Goal: Information Seeking & Learning: Learn about a topic

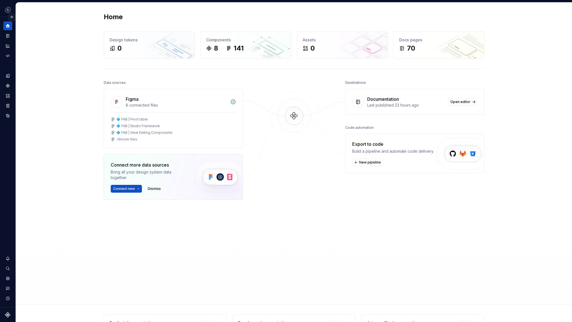
click at [10, 13] on button "Expand sidebar" at bounding box center [12, 17] width 8 height 8
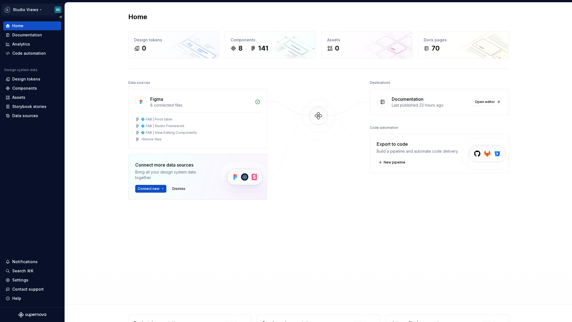
click at [26, 9] on html "Studio Views RE Home Documentation Analytics Code automation Design system data…" at bounding box center [286, 161] width 572 height 322
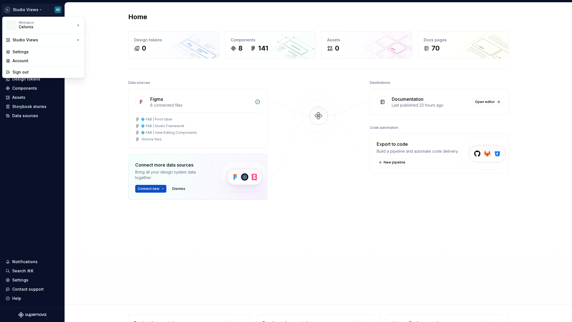
click at [104, 37] on html "Studio Views RE Home Documentation Analytics Code automation Design system data…" at bounding box center [286, 161] width 572 height 322
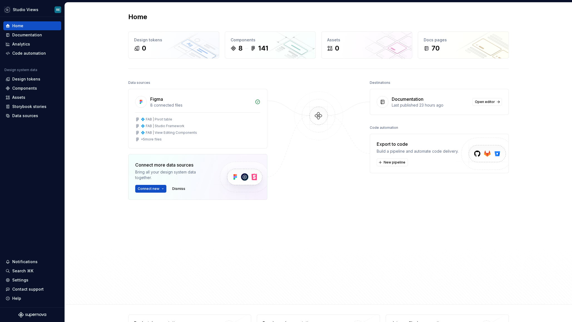
click at [324, 217] on div at bounding box center [319, 175] width 56 height 193
click at [227, 115] on div "💠 FAB | Pivot table 💠 FAB | Studio Framework 💠 FAB | View Editing Components + …" at bounding box center [197, 131] width 138 height 36
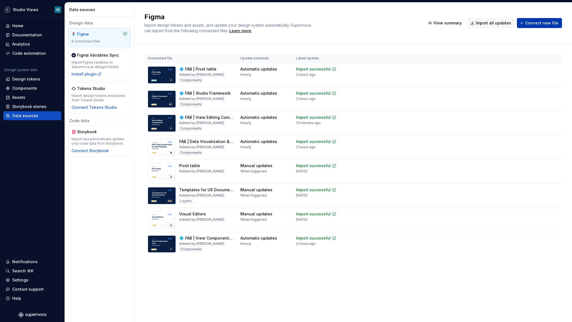
click at [542, 22] on span "Connect new file" at bounding box center [541, 23] width 33 height 6
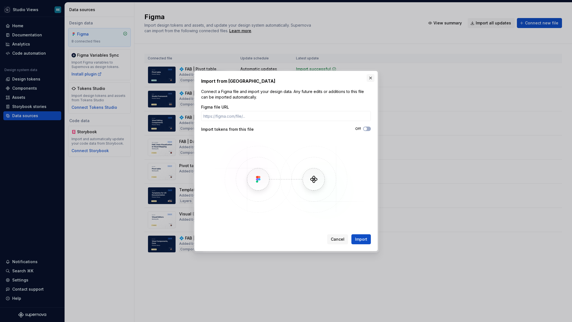
click at [370, 78] on button "button" at bounding box center [370, 78] width 8 height 8
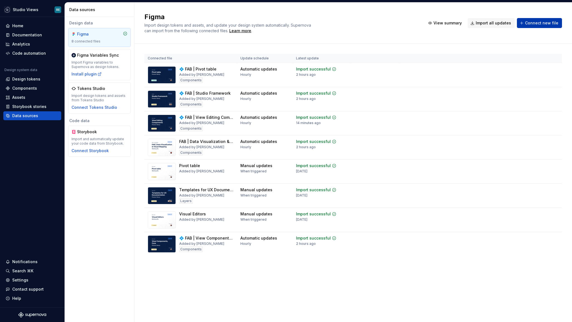
click at [537, 24] on span "Connect new file" at bounding box center [541, 23] width 33 height 6
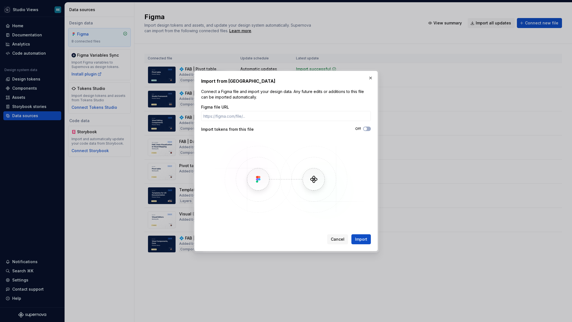
click at [297, 148] on img at bounding box center [285, 179] width 161 height 83
click at [366, 78] on button "button" at bounding box center [370, 78] width 8 height 8
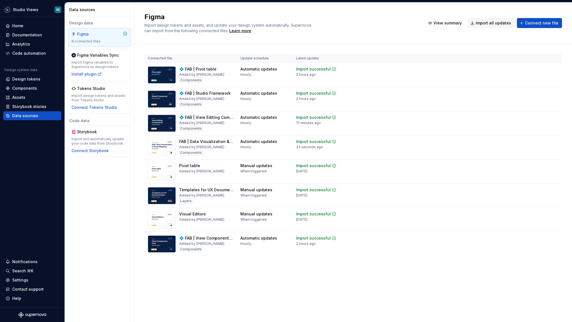
click at [230, 286] on div "Figma Import design tokens and assets, and update your design system automatica…" at bounding box center [352, 163] width 437 height 320
click at [36, 26] on div "Home" at bounding box center [32, 26] width 53 height 6
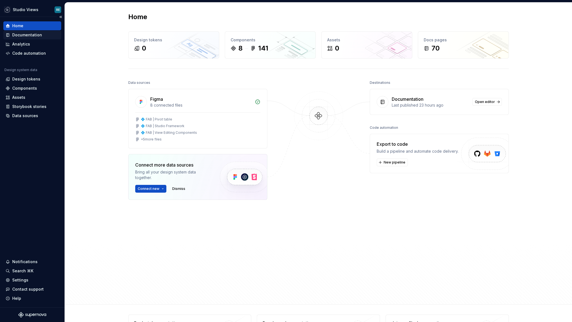
click at [34, 36] on div "Documentation" at bounding box center [27, 35] width 30 height 6
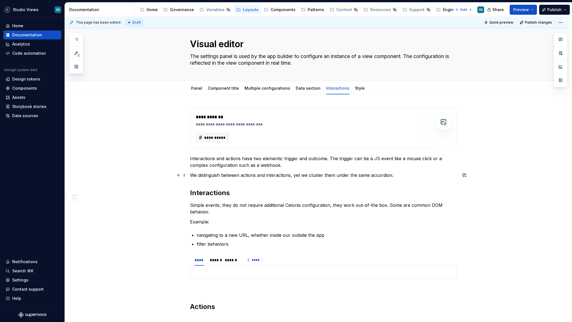
scroll to position [11, 0]
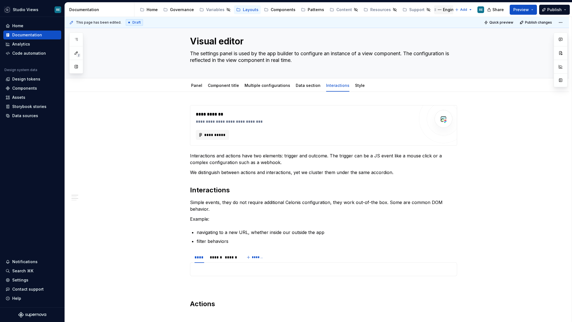
click at [443, 11] on div "Engineering Resources" at bounding box center [465, 10] width 45 height 6
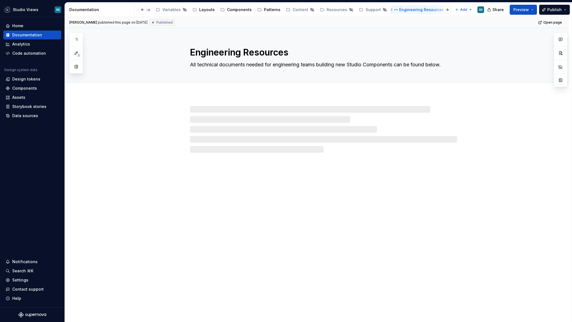
scroll to position [0, 55]
click at [445, 9] on div "Tracking" at bounding box center [453, 10] width 17 height 6
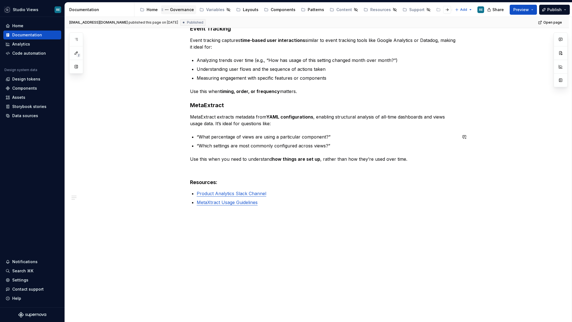
click at [182, 8] on div "Governance" at bounding box center [182, 10] width 24 height 6
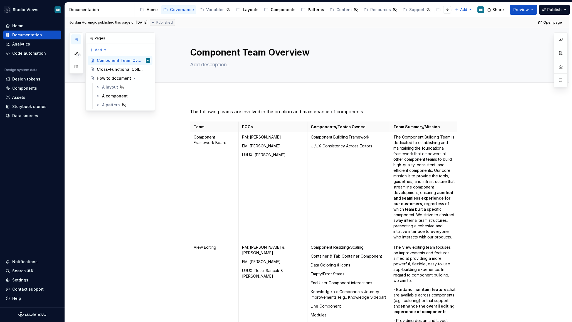
click at [76, 41] on icon "button" at bounding box center [76, 39] width 4 height 4
click at [118, 73] on div "Cross-Functional Collaboration Playbook" at bounding box center [120, 69] width 64 height 9
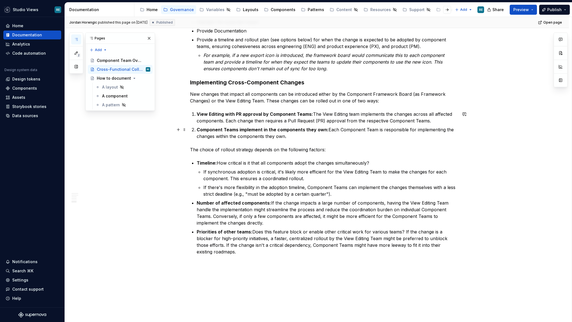
scroll to position [486, 0]
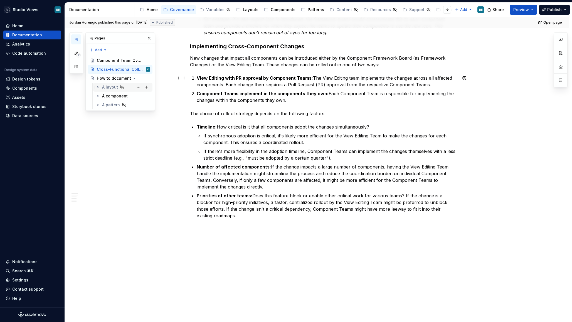
click at [114, 83] on div "A layout" at bounding box center [122, 87] width 59 height 9
click at [115, 79] on div "How to document" at bounding box center [112, 79] width 31 height 6
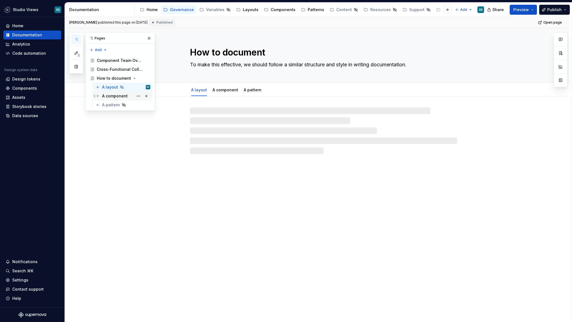
click at [121, 97] on div "A component" at bounding box center [115, 96] width 26 height 6
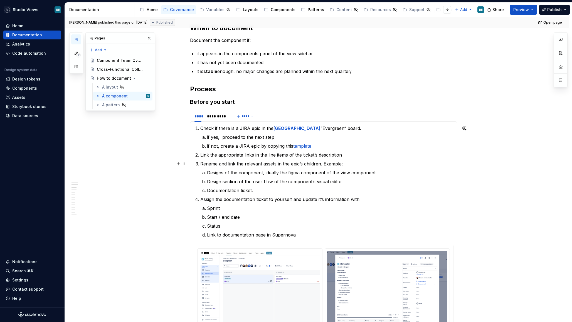
scroll to position [261, 0]
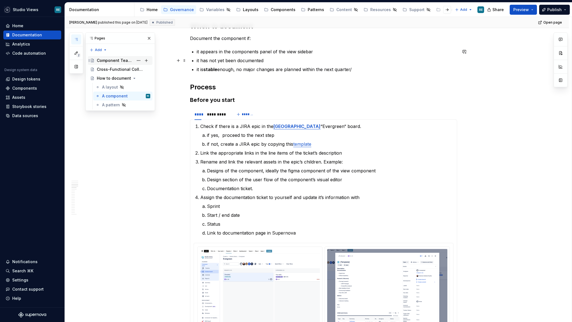
click at [114, 61] on div "Component Team Overview" at bounding box center [115, 61] width 37 height 6
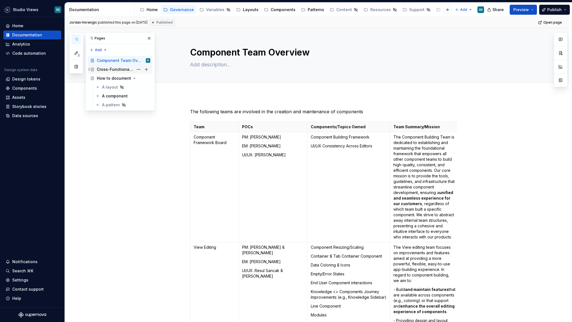
click at [117, 69] on div "Cross-Functional Collaboration Playbook" at bounding box center [115, 70] width 37 height 6
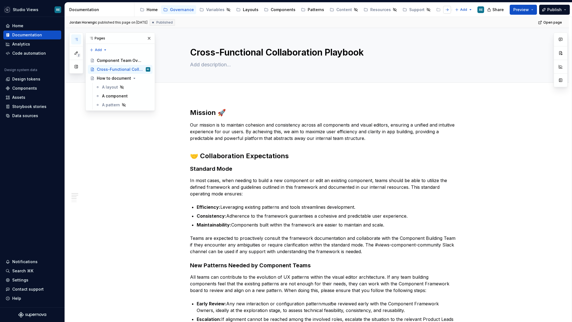
click at [448, 11] on button "button" at bounding box center [447, 10] width 8 height 8
click at [141, 8] on button "button" at bounding box center [143, 10] width 8 height 8
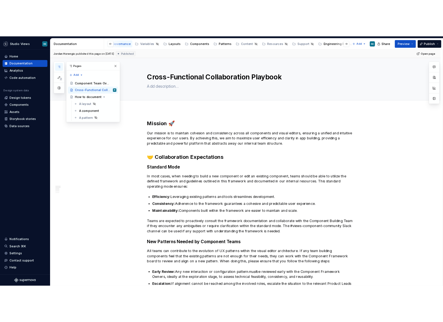
scroll to position [0, 0]
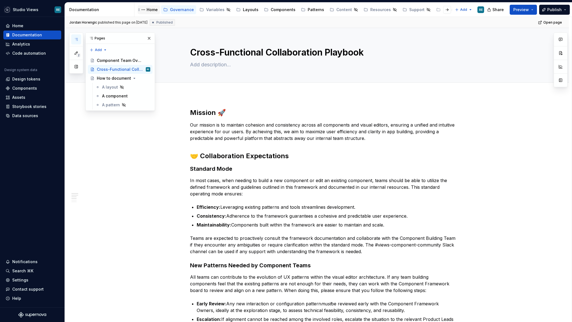
click at [151, 8] on div "Home" at bounding box center [152, 10] width 11 height 6
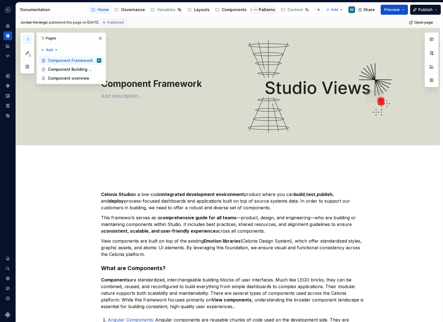
click at [263, 9] on div "Patterns" at bounding box center [267, 10] width 16 height 6
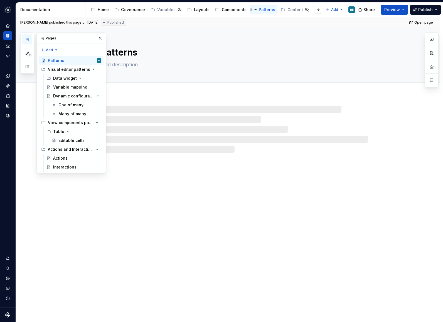
click at [260, 11] on div "Patterns" at bounding box center [267, 10] width 16 height 6
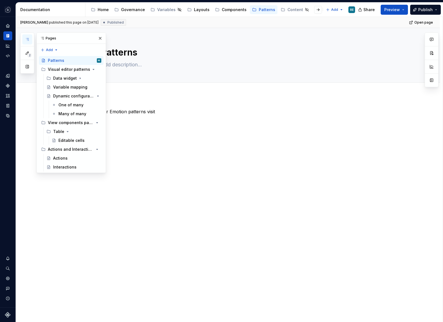
type textarea "*"
